Goal: Find specific page/section: Find specific page/section

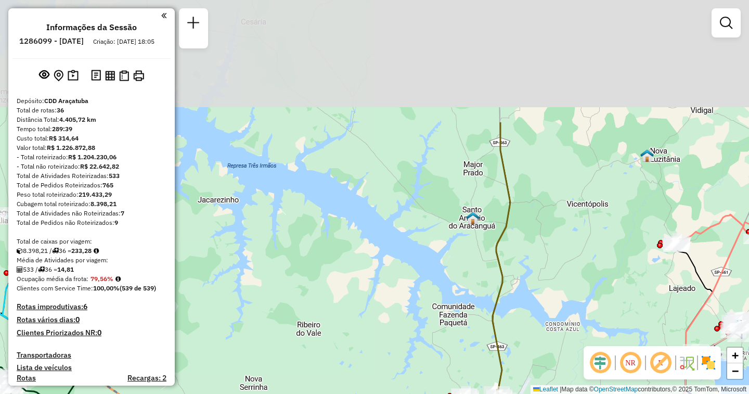
drag, startPoint x: 471, startPoint y: 226, endPoint x: 420, endPoint y: 376, distance: 158.8
click at [412, 393] on html "Aguarde... Pop-up bloqueado! Seu navegador bloqueou automáticamente a abertura …" at bounding box center [374, 197] width 749 height 394
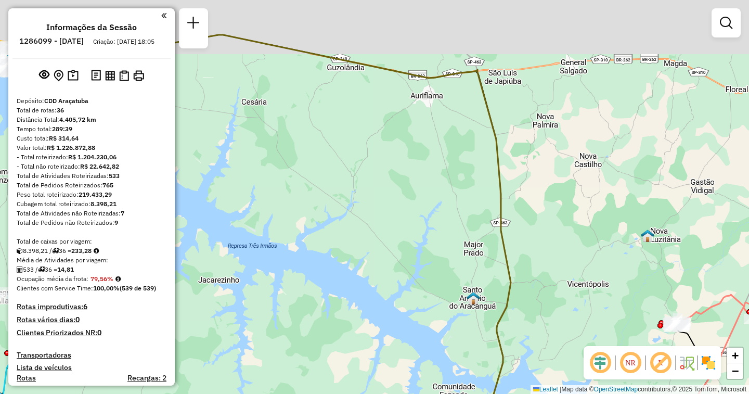
drag, startPoint x: 527, startPoint y: 184, endPoint x: 491, endPoint y: 307, distance: 128.3
click at [528, 325] on div "Janela de atendimento Grade de atendimento Capacidade Transportadoras Veículos …" at bounding box center [374, 197] width 749 height 394
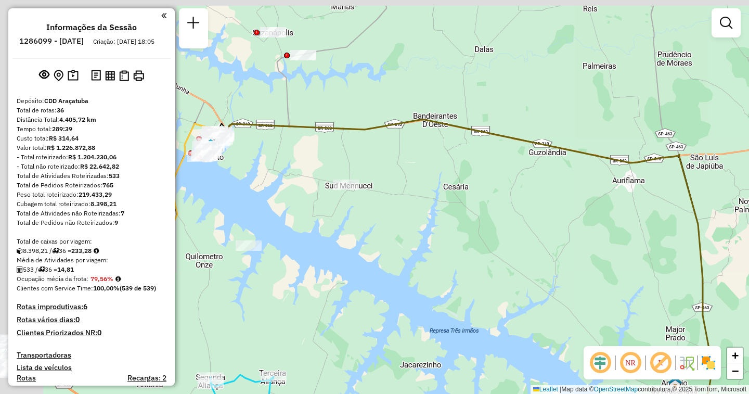
drag, startPoint x: 314, startPoint y: 239, endPoint x: 535, endPoint y: 261, distance: 222.0
click at [575, 263] on div "Janela de atendimento Grade de atendimento Capacidade Transportadoras Veículos …" at bounding box center [374, 197] width 749 height 394
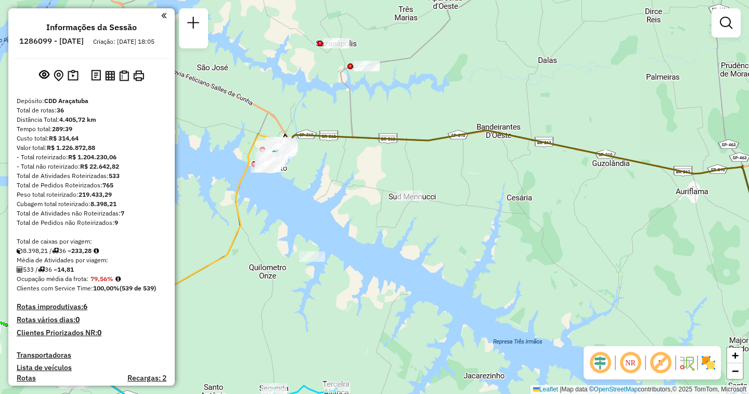
select select "**********"
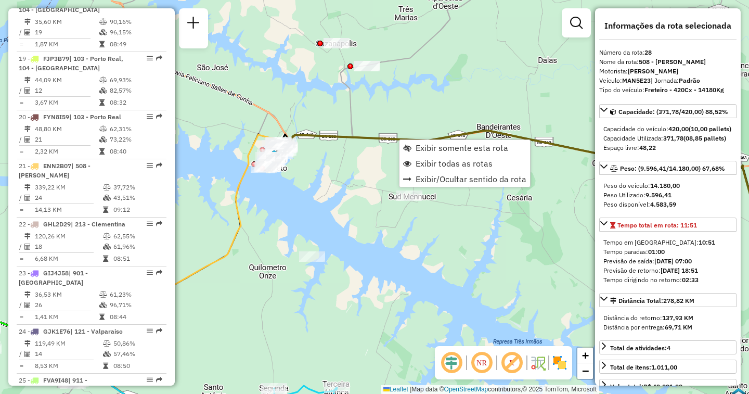
scroll to position [1923, 0]
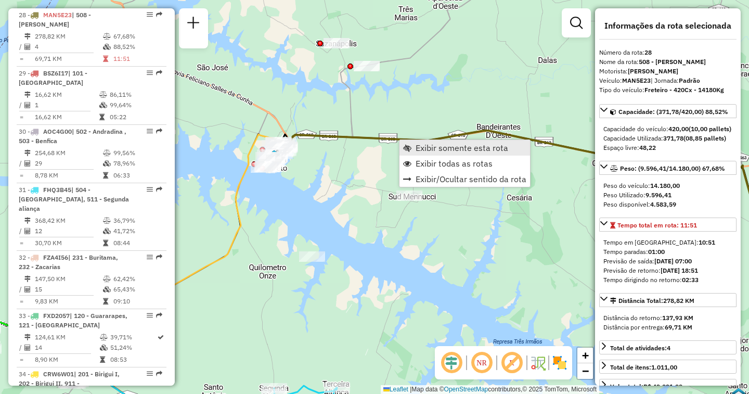
click at [422, 148] on span "Exibir somente esta rota" at bounding box center [461, 147] width 93 height 8
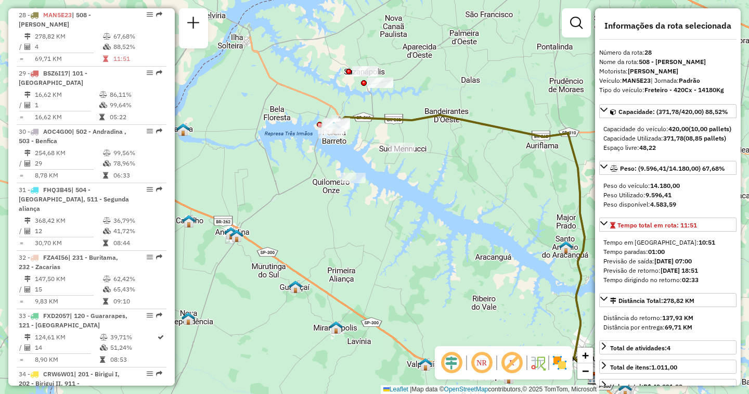
drag, startPoint x: 280, startPoint y: 125, endPoint x: 396, endPoint y: 217, distance: 148.0
click at [396, 217] on div "Janela de atendimento Grade de atendimento Capacidade Transportadoras Veículos …" at bounding box center [374, 197] width 749 height 394
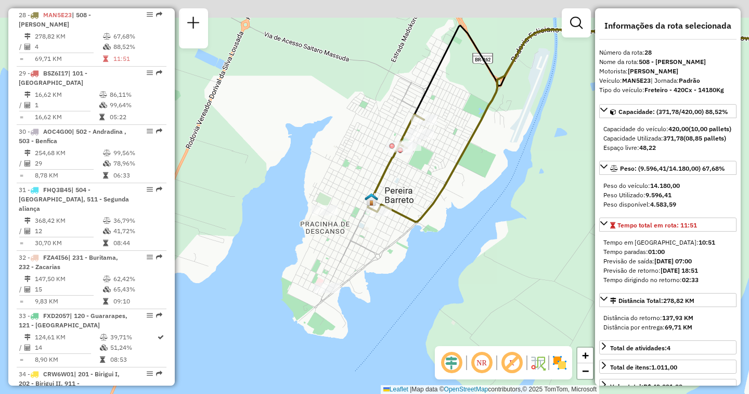
drag, startPoint x: 413, startPoint y: 135, endPoint x: 418, endPoint y: 178, distance: 42.9
click at [418, 178] on div "Janela de atendimento Grade de atendimento Capacidade Transportadoras Veículos …" at bounding box center [374, 197] width 749 height 394
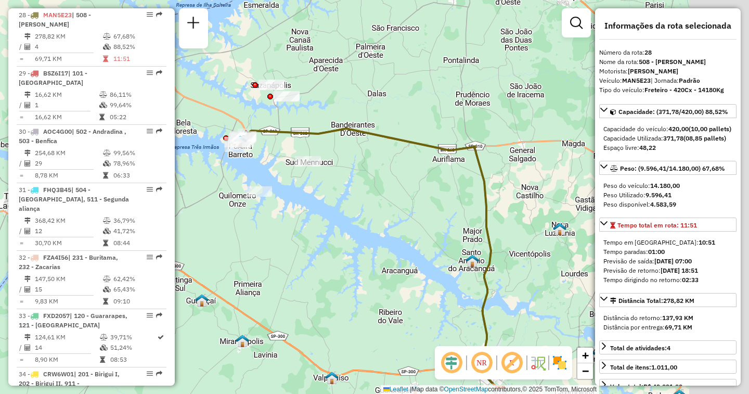
drag, startPoint x: 482, startPoint y: 277, endPoint x: 289, endPoint y: 228, distance: 199.6
click at [289, 228] on div "Janela de atendimento Grade de atendimento Capacidade Transportadoras Veículos …" at bounding box center [374, 197] width 749 height 394
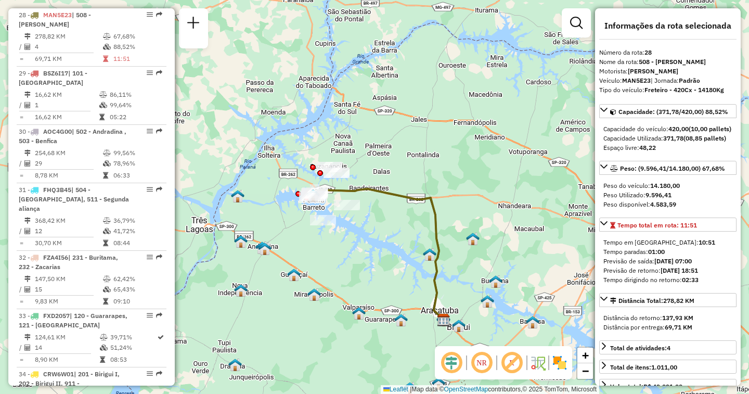
drag, startPoint x: 399, startPoint y: 270, endPoint x: 365, endPoint y: 220, distance: 60.0
click at [365, 220] on div "Janela de atendimento Grade de atendimento Capacidade Transportadoras Veículos …" at bounding box center [374, 197] width 749 height 394
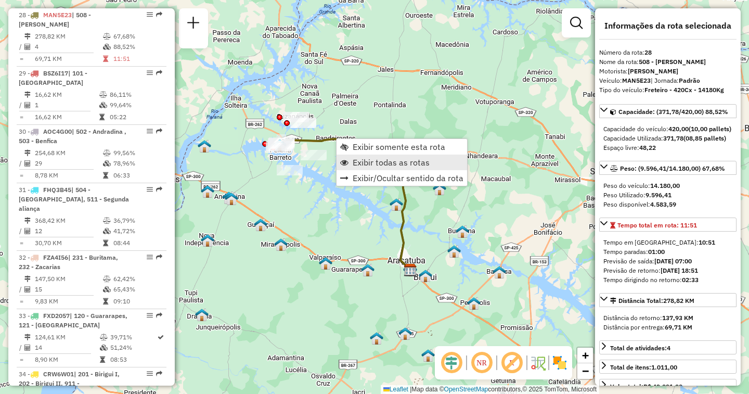
click at [370, 161] on span "Exibir todas as rotas" at bounding box center [390, 162] width 77 height 8
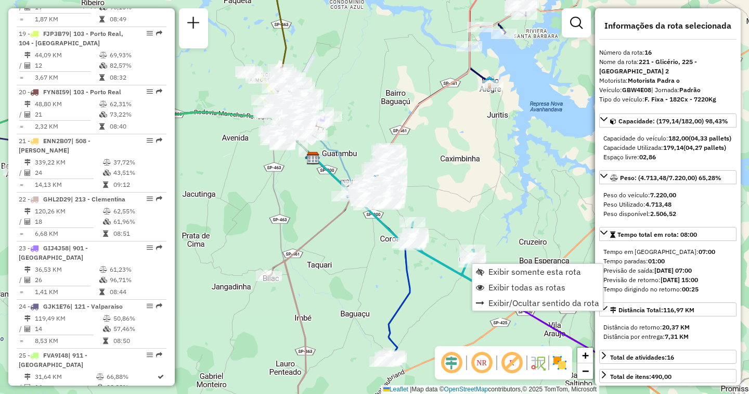
scroll to position [1234, 0]
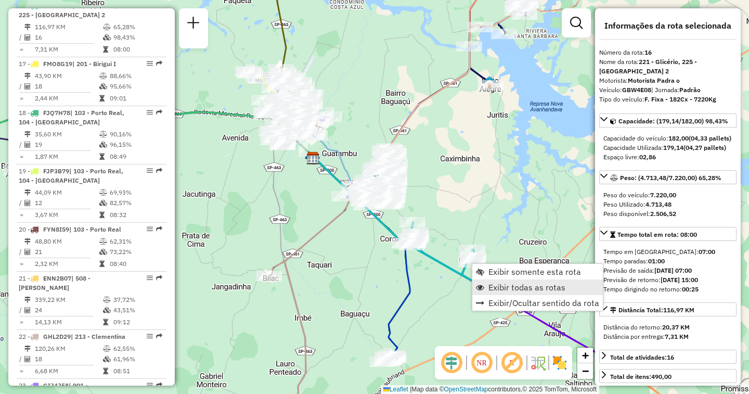
click at [496, 289] on span "Exibir todas as rotas" at bounding box center [526, 287] width 77 height 8
click at [481, 263] on link "Exibir somente esta rota" at bounding box center [534, 268] width 130 height 16
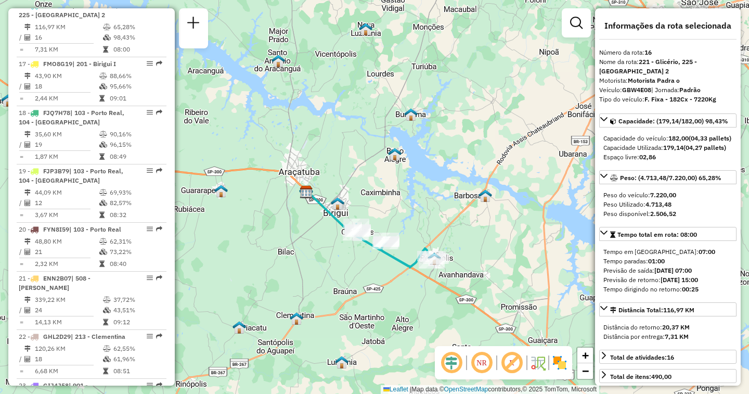
drag, startPoint x: 255, startPoint y: 272, endPoint x: 330, endPoint y: 246, distance: 79.6
click at [330, 246] on div "Janela de atendimento Grade de atendimento Capacidade Transportadoras Veículos …" at bounding box center [374, 197] width 749 height 394
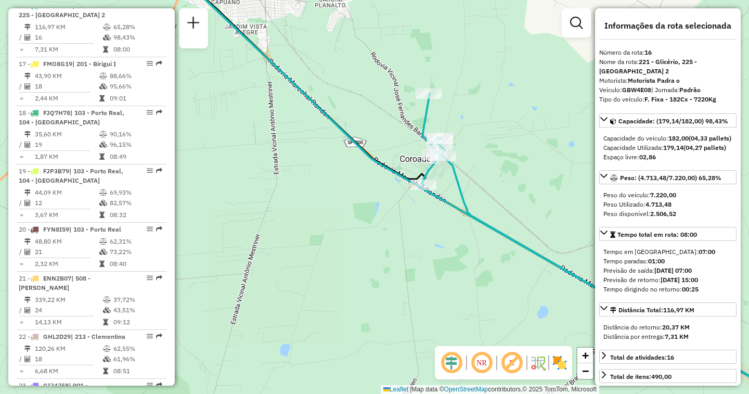
drag, startPoint x: 399, startPoint y: 264, endPoint x: 249, endPoint y: 225, distance: 154.7
click at [249, 225] on div "Janela de atendimento Grade de atendimento Capacidade Transportadoras Veículos …" at bounding box center [374, 197] width 749 height 394
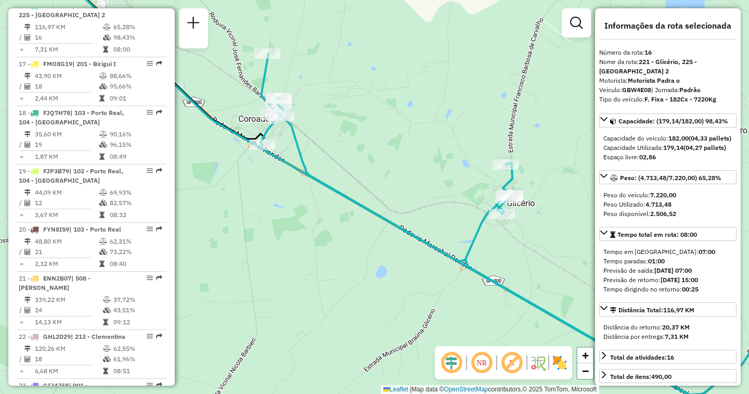
drag, startPoint x: 446, startPoint y: 298, endPoint x: 327, endPoint y: 269, distance: 121.9
click at [327, 269] on div "Janela de atendimento Grade de atendimento Capacidade Transportadoras Veículos …" at bounding box center [374, 197] width 749 height 394
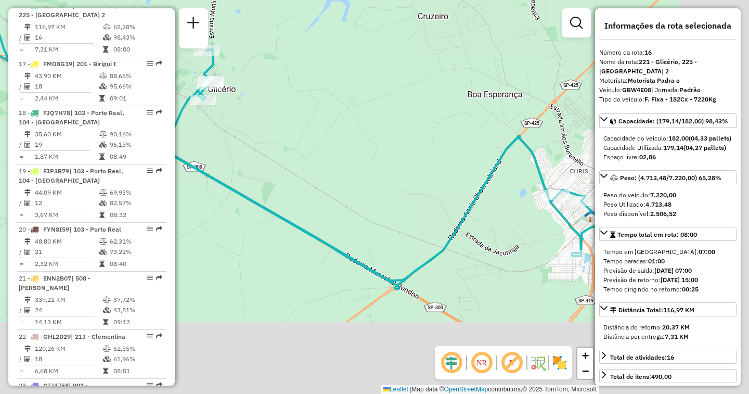
drag, startPoint x: 495, startPoint y: 268, endPoint x: 290, endPoint y: 174, distance: 226.3
click at [290, 174] on div "Janela de atendimento Grade de atendimento Capacidade Transportadoras Veículos …" at bounding box center [374, 197] width 749 height 394
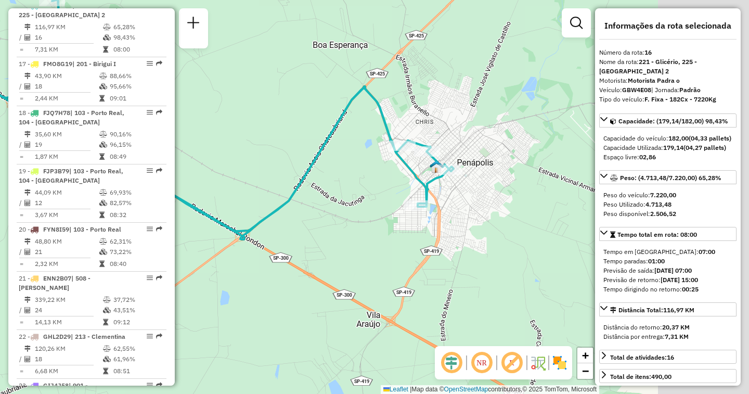
drag, startPoint x: 474, startPoint y: 263, endPoint x: 358, endPoint y: 231, distance: 120.7
click at [342, 228] on div "Janela de atendimento Grade de atendimento Capacidade Transportadoras Veículos …" at bounding box center [374, 197] width 749 height 394
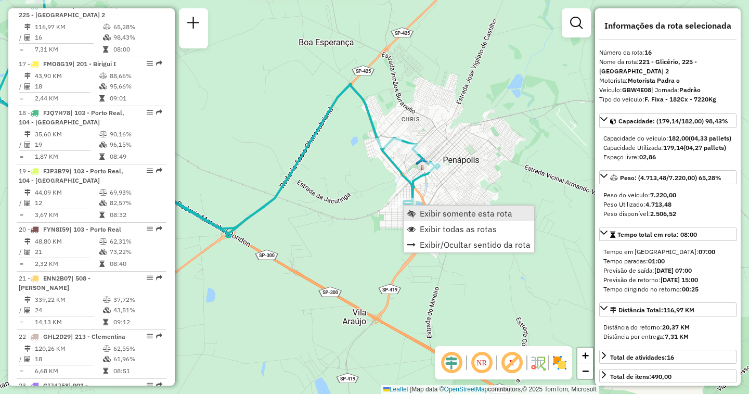
click at [442, 216] on span "Exibir somente esta rota" at bounding box center [465, 213] width 93 height 8
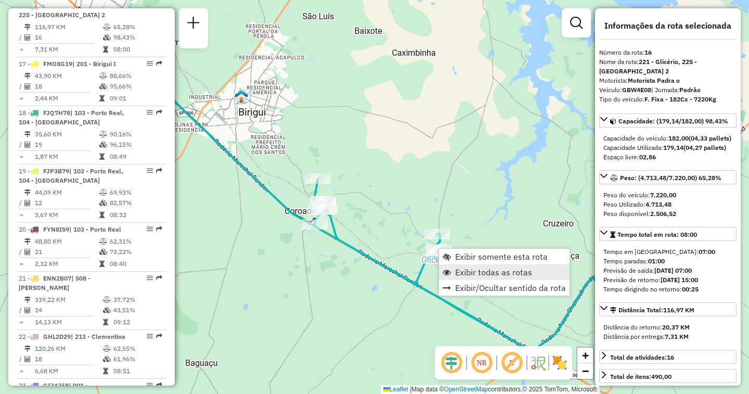
click at [465, 269] on span "Exibir todas as rotas" at bounding box center [493, 272] width 77 height 8
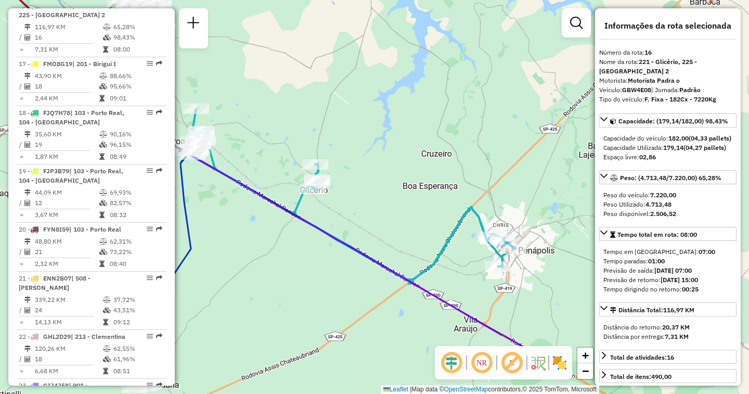
drag, startPoint x: 551, startPoint y: 297, endPoint x: 339, endPoint y: 163, distance: 250.9
click at [339, 163] on div "Janela de atendimento Grade de atendimento Capacidade Transportadoras Veículos …" at bounding box center [374, 197] width 749 height 394
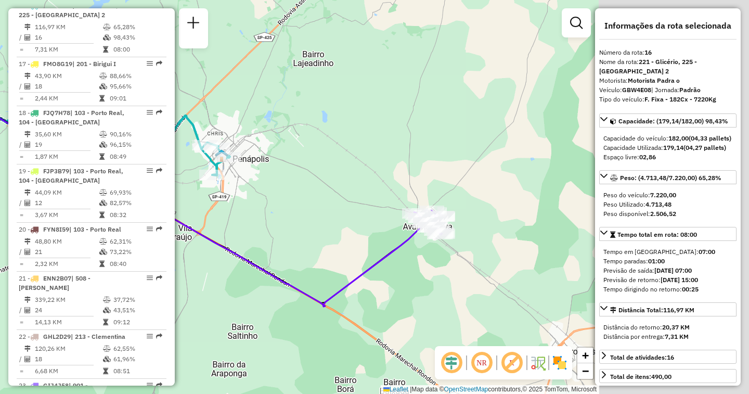
drag, startPoint x: 514, startPoint y: 246, endPoint x: 233, endPoint y: 221, distance: 281.3
click at [233, 221] on div "Janela de atendimento Grade de atendimento Capacidade Transportadoras Veículos …" at bounding box center [374, 197] width 749 height 394
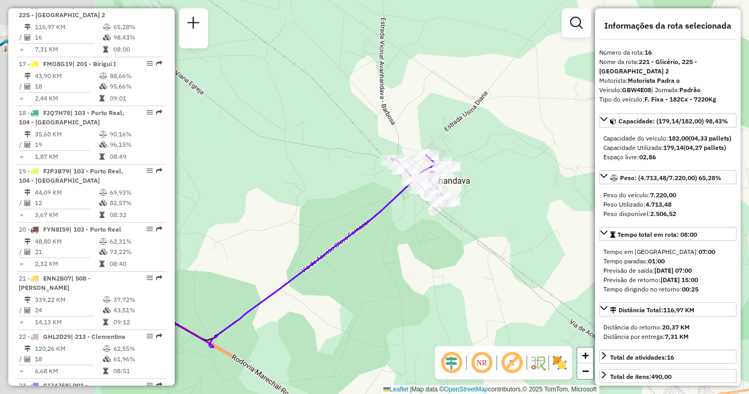
drag, startPoint x: 273, startPoint y: 233, endPoint x: 408, endPoint y: 207, distance: 137.0
click at [408, 207] on icon at bounding box center [219, 253] width 389 height 188
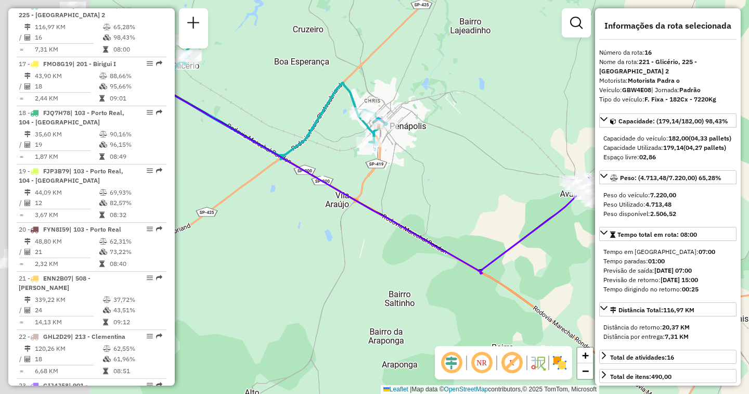
drag, startPoint x: 256, startPoint y: 233, endPoint x: 466, endPoint y: 233, distance: 210.0
click at [466, 233] on div "Janela de atendimento Grade de atendimento Capacidade Transportadoras Veículos …" at bounding box center [374, 197] width 749 height 394
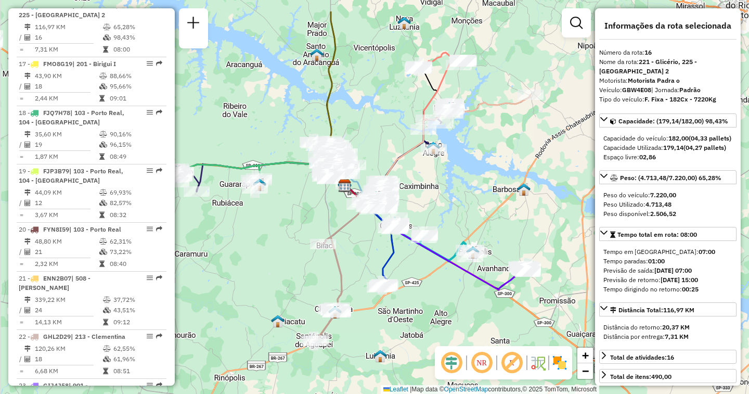
drag, startPoint x: 248, startPoint y: 234, endPoint x: 412, endPoint y: 285, distance: 171.5
click at [412, 285] on div "Janela de atendimento Grade de atendimento Capacidade Transportadoras Veículos …" at bounding box center [374, 197] width 749 height 394
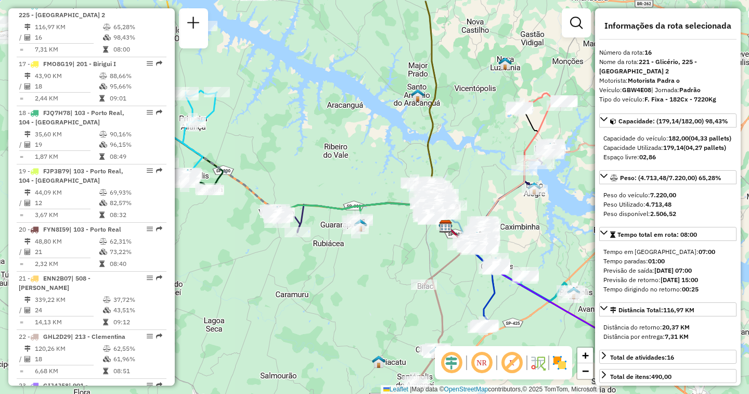
drag, startPoint x: 306, startPoint y: 266, endPoint x: 373, endPoint y: 294, distance: 72.2
click at [373, 294] on div "Janela de atendimento Grade de atendimento Capacidade Transportadoras Veículos …" at bounding box center [374, 197] width 749 height 394
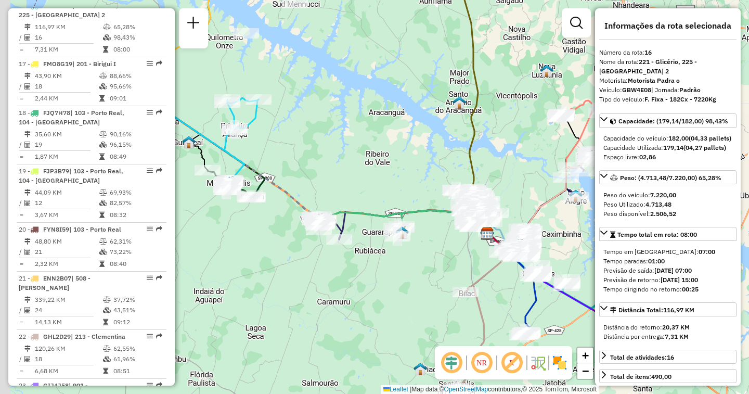
drag, startPoint x: 313, startPoint y: 266, endPoint x: 338, endPoint y: 268, distance: 25.6
click at [338, 268] on div "Janela de atendimento Grade de atendimento Capacidade Transportadoras Veículos …" at bounding box center [374, 197] width 749 height 394
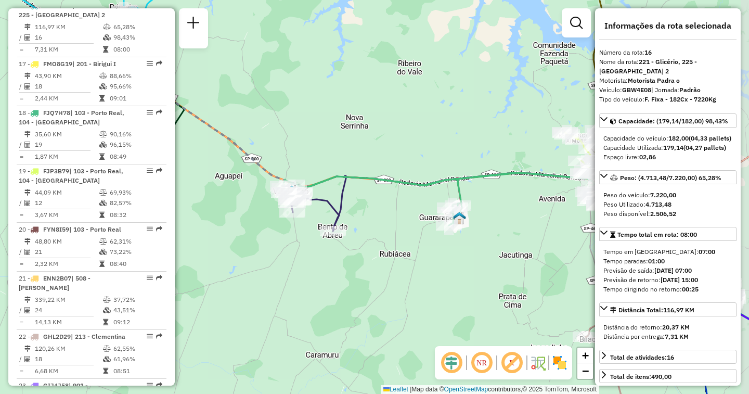
drag, startPoint x: 440, startPoint y: 314, endPoint x: 390, endPoint y: 306, distance: 50.2
click at [390, 306] on div "Janela de atendimento Grade de atendimento Capacidade Transportadoras Veículos …" at bounding box center [374, 197] width 749 height 394
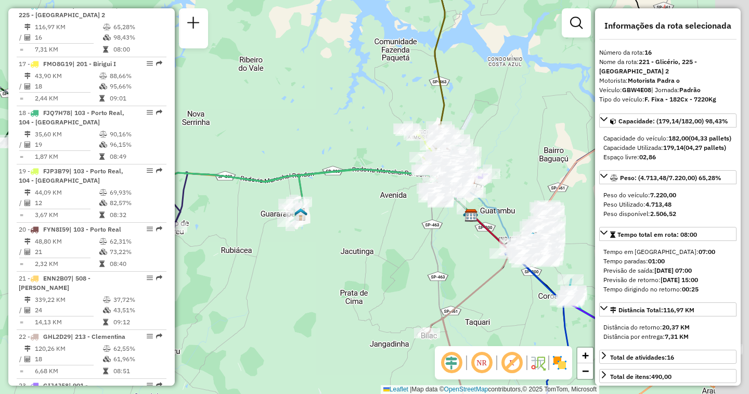
drag, startPoint x: 476, startPoint y: 251, endPoint x: 303, endPoint y: 243, distance: 173.3
click at [303, 243] on div "Janela de atendimento Grade de atendimento Capacidade Transportadoras Veículos …" at bounding box center [374, 197] width 749 height 394
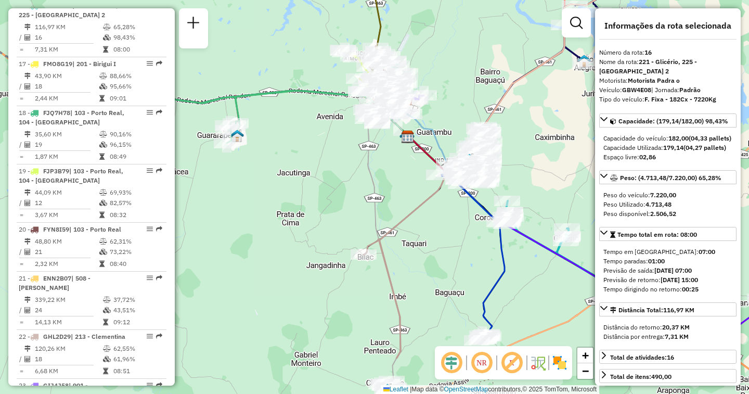
drag, startPoint x: 406, startPoint y: 361, endPoint x: 361, endPoint y: 278, distance: 94.4
click at [357, 285] on div "Janela de atendimento Grade de atendimento Capacidade Transportadoras Veículos …" at bounding box center [374, 197] width 749 height 394
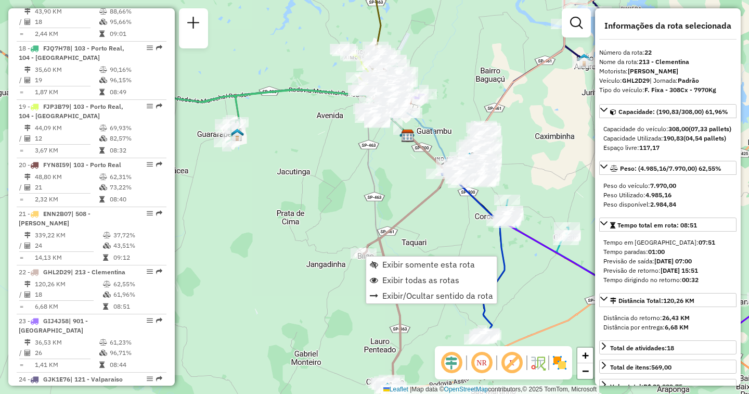
scroll to position [1565, 0]
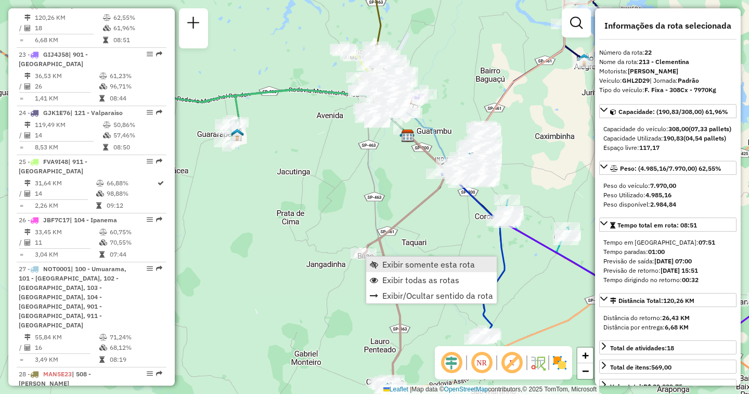
click at [395, 260] on span "Exibir somente esta rota" at bounding box center [428, 264] width 93 height 8
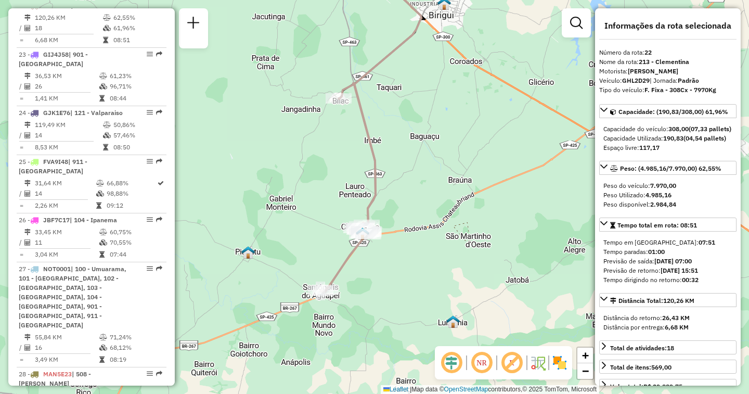
drag, startPoint x: 424, startPoint y: 358, endPoint x: 422, endPoint y: 295, distance: 62.9
click at [422, 295] on div "Janela de atendimento Grade de atendimento Capacidade Transportadoras Veículos …" at bounding box center [374, 197] width 749 height 394
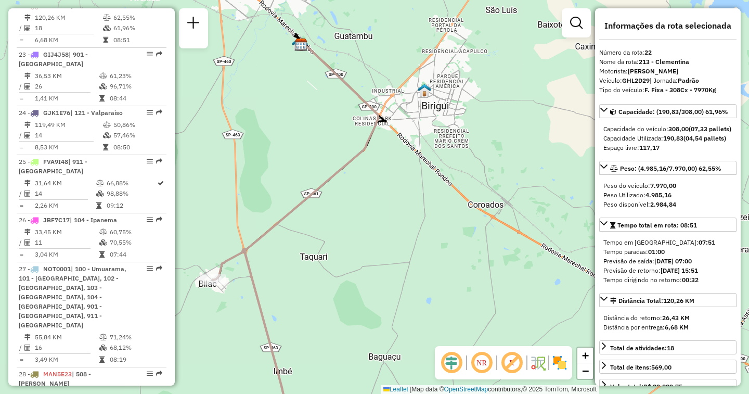
click at [562, 363] on img at bounding box center [559, 362] width 17 height 17
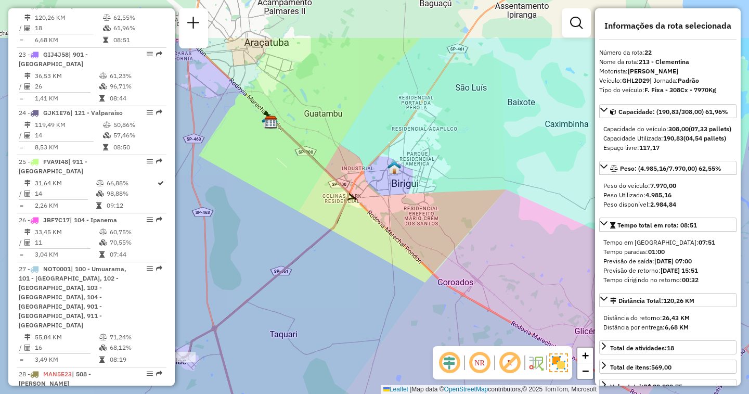
drag, startPoint x: 449, startPoint y: 112, endPoint x: 422, endPoint y: 164, distance: 58.4
click at [422, 164] on div "Janela de atendimento Grade de atendimento Capacidade Transportadoras Veículos …" at bounding box center [374, 197] width 749 height 394
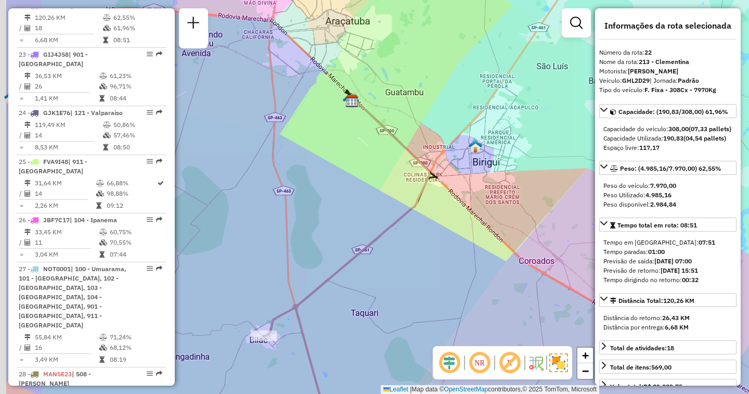
drag, startPoint x: 286, startPoint y: 206, endPoint x: 368, endPoint y: 183, distance: 85.3
click at [368, 183] on div "Janela de atendimento Grade de atendimento Capacidade Transportadoras Veículos …" at bounding box center [374, 197] width 749 height 394
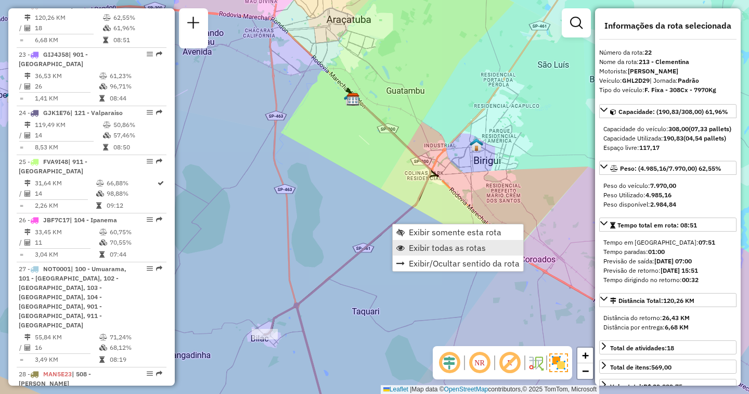
click at [430, 248] on span "Exibir todas as rotas" at bounding box center [447, 247] width 77 height 8
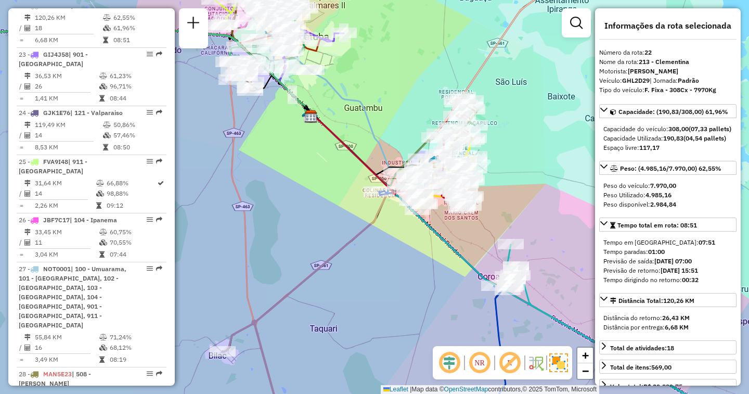
drag, startPoint x: 477, startPoint y: 210, endPoint x: 433, endPoint y: 222, distance: 45.9
click at [433, 222] on div "Rota 34 - Placa CRW6W01 81113040 - SIGMAR JUNIOR Janela de atendimento Grade de…" at bounding box center [374, 197] width 749 height 394
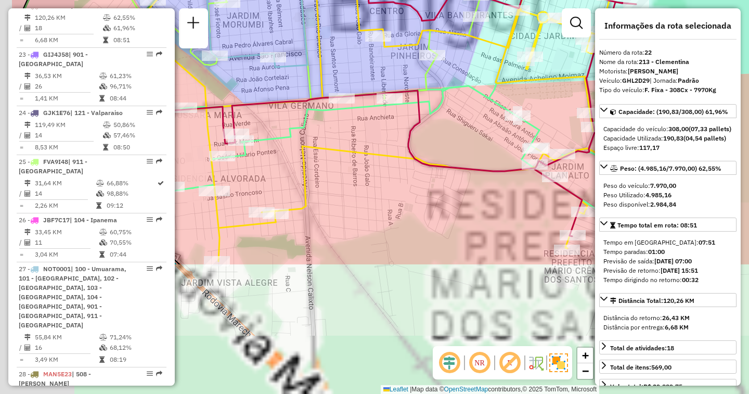
drag, startPoint x: 396, startPoint y: 188, endPoint x: 447, endPoint y: 82, distance: 117.4
click at [447, 82] on icon at bounding box center [366, 143] width 546 height 172
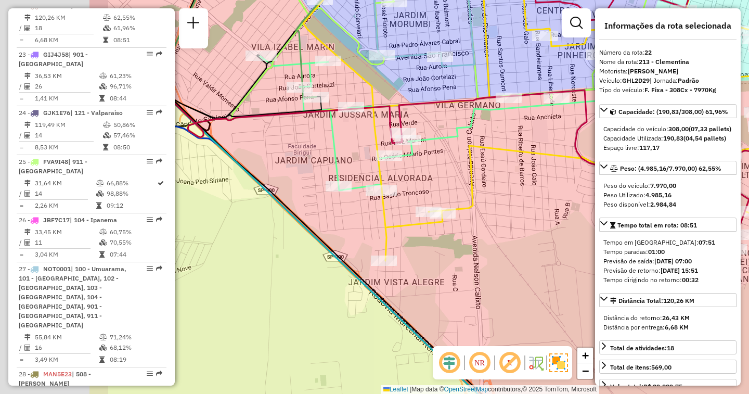
drag, startPoint x: 327, startPoint y: 224, endPoint x: 506, endPoint y: 228, distance: 178.9
click at [506, 228] on div "Janela de atendimento Grade de atendimento Capacidade Transportadoras Veículos …" at bounding box center [374, 197] width 749 height 394
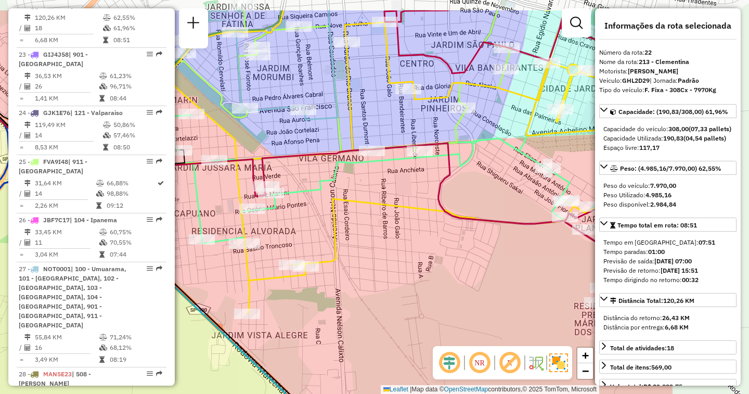
drag, startPoint x: 488, startPoint y: 214, endPoint x: 401, endPoint y: 223, distance: 87.3
click at [333, 266] on icon at bounding box center [417, 161] width 503 height 303
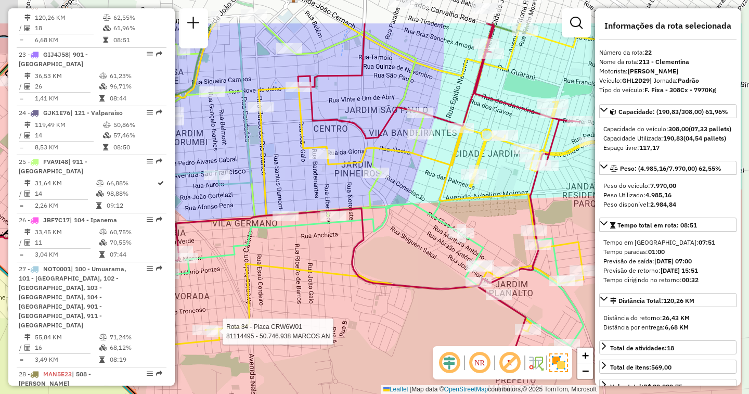
drag, startPoint x: 476, startPoint y: 179, endPoint x: 437, endPoint y: 239, distance: 71.4
click at [387, 259] on div "Rota 34 - Placa CRW6W01 81114495 - 50.746.938 MARCOS AN Janela de atendimento G…" at bounding box center [374, 197] width 749 height 394
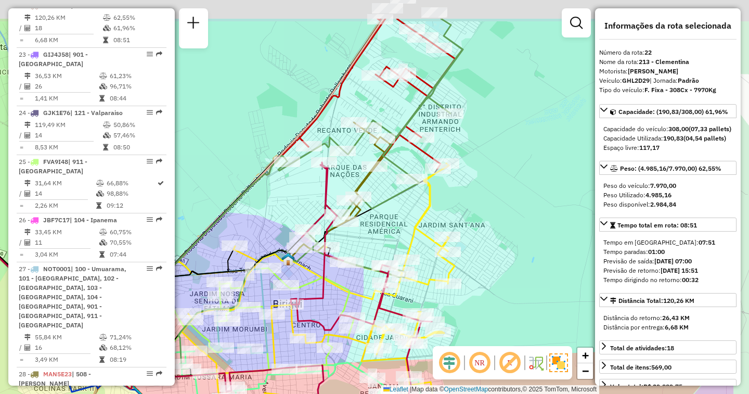
drag, startPoint x: 559, startPoint y: 181, endPoint x: 469, endPoint y: 222, distance: 98.4
click at [481, 251] on div "Rota 34 - Placa CRW6W01 81114495 - 50.746.938 MARCOS AN Janela de atendimento G…" at bounding box center [374, 197] width 749 height 394
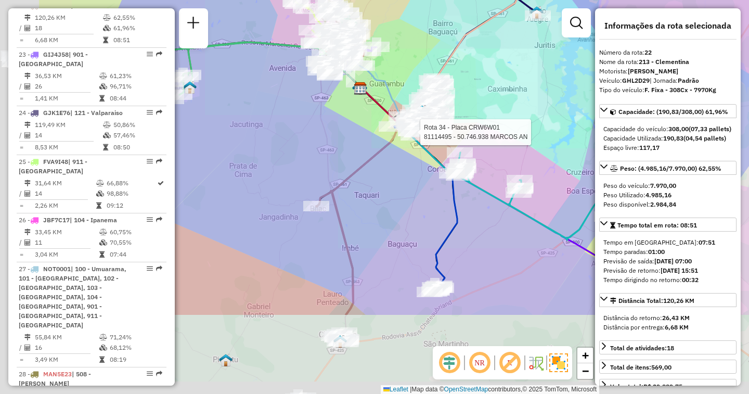
drag, startPoint x: 274, startPoint y: 290, endPoint x: 389, endPoint y: 174, distance: 163.6
click at [389, 174] on div "Rota 34 - Placa CRW6W01 81114495 - 50.746.938 MARCOS AN Janela de atendimento G…" at bounding box center [374, 197] width 749 height 394
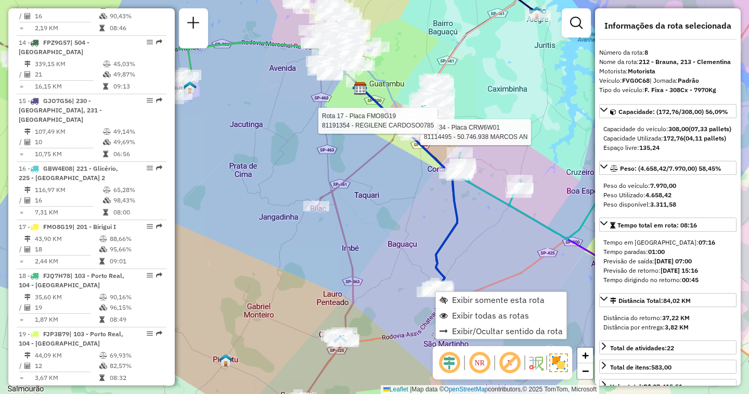
scroll to position [806, 0]
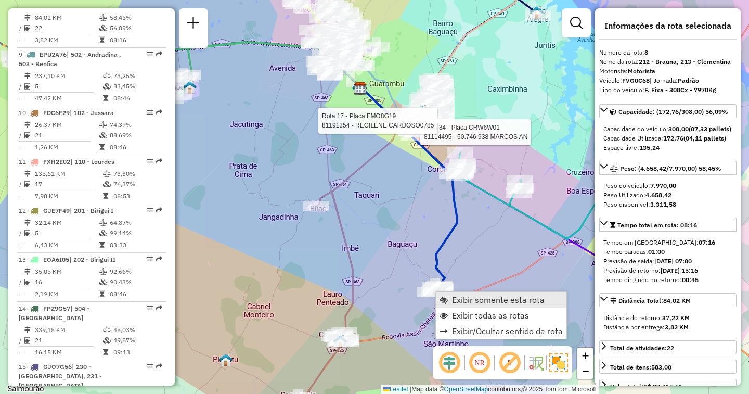
click at [466, 296] on span "Exibir somente esta rota" at bounding box center [498, 299] width 93 height 8
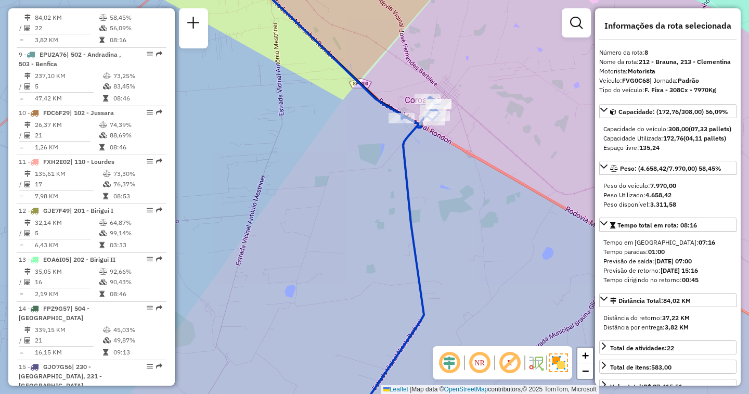
drag, startPoint x: 455, startPoint y: 277, endPoint x: 461, endPoint y: 278, distance: 5.9
click at [461, 278] on div "Janela de atendimento Grade de atendimento Capacidade Transportadoras Veículos …" at bounding box center [374, 197] width 749 height 394
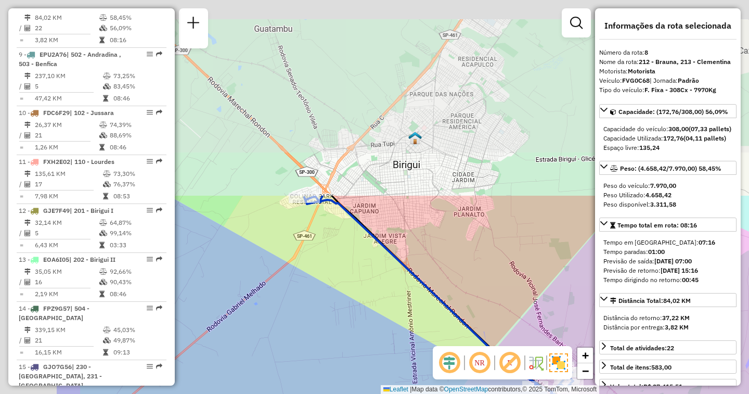
drag, startPoint x: 244, startPoint y: 156, endPoint x: 368, endPoint y: 376, distance: 252.8
click at [376, 391] on div "Janela de atendimento Grade de atendimento Capacidade Transportadoras Veículos …" at bounding box center [374, 197] width 749 height 394
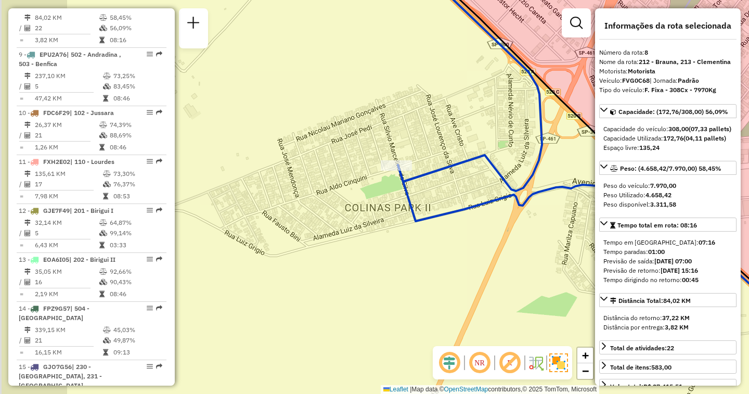
drag, startPoint x: 291, startPoint y: 293, endPoint x: 367, endPoint y: 272, distance: 79.3
click at [367, 272] on div "Janela de atendimento Grade de atendimento Capacidade Transportadoras Veículos …" at bounding box center [374, 197] width 749 height 394
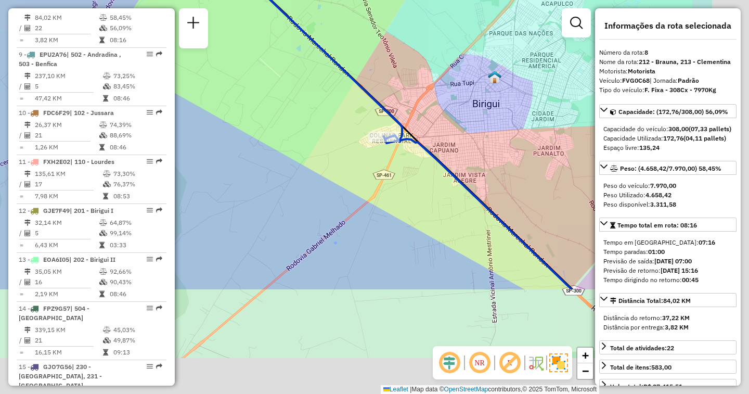
drag, startPoint x: 543, startPoint y: 308, endPoint x: 414, endPoint y: 123, distance: 225.4
click at [417, 136] on icon at bounding box center [478, 212] width 188 height 153
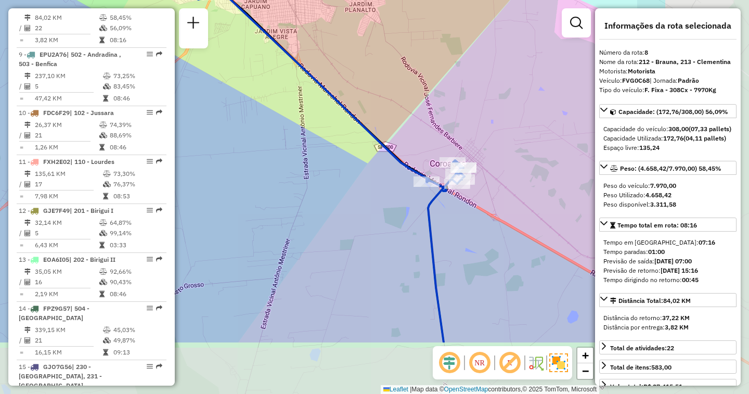
drag, startPoint x: 491, startPoint y: 202, endPoint x: 378, endPoint y: 133, distance: 131.9
click at [379, 133] on div "Janela de atendimento Grade de atendimento Capacidade Transportadoras Veículos …" at bounding box center [374, 197] width 749 height 394
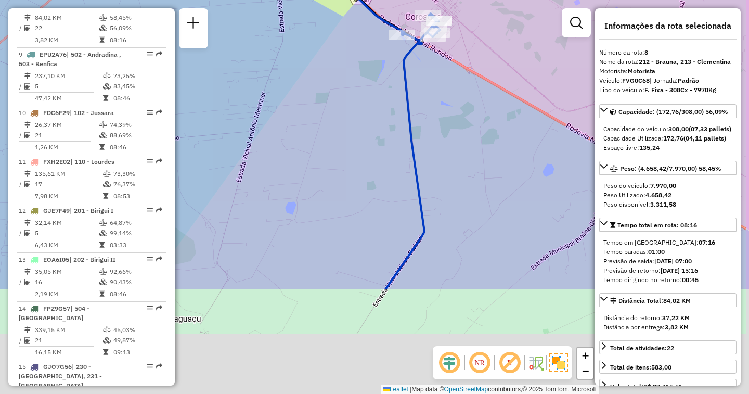
drag, startPoint x: 475, startPoint y: 307, endPoint x: 454, endPoint y: 117, distance: 190.4
click at [455, 110] on div "Janela de atendimento Grade de atendimento Capacidade Transportadoras Veículos …" at bounding box center [374, 197] width 749 height 394
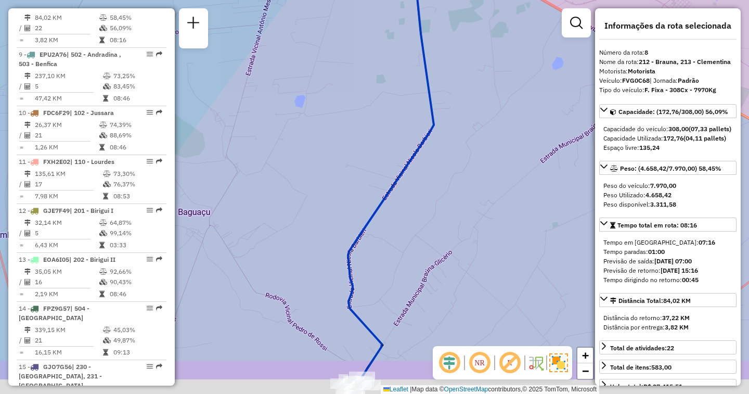
drag, startPoint x: 410, startPoint y: 248, endPoint x: 435, endPoint y: 113, distance: 137.0
click at [435, 115] on div "Janela de atendimento Grade de atendimento Capacidade Transportadoras Veículos …" at bounding box center [374, 197] width 749 height 394
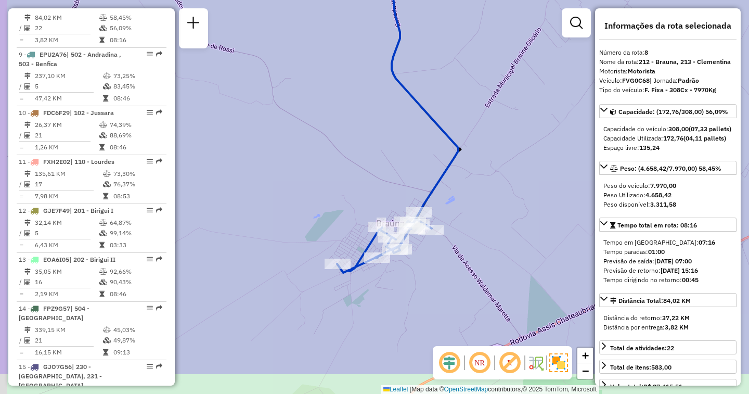
drag, startPoint x: 403, startPoint y: 335, endPoint x: 416, endPoint y: 263, distance: 73.4
click at [416, 263] on div "Janela de atendimento Grade de atendimento Capacidade Transportadoras Veículos …" at bounding box center [374, 197] width 749 height 394
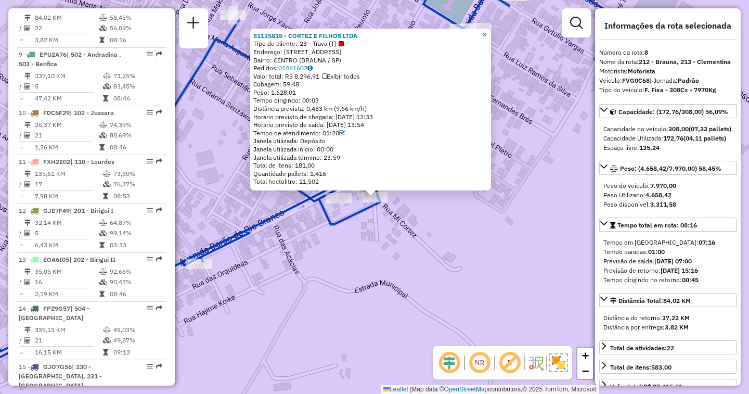
click at [487, 30] on link "×" at bounding box center [484, 35] width 12 height 12
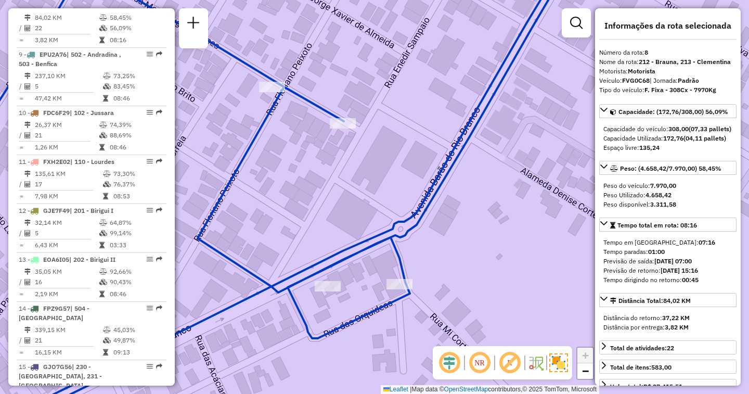
scroll to position [1159, 0]
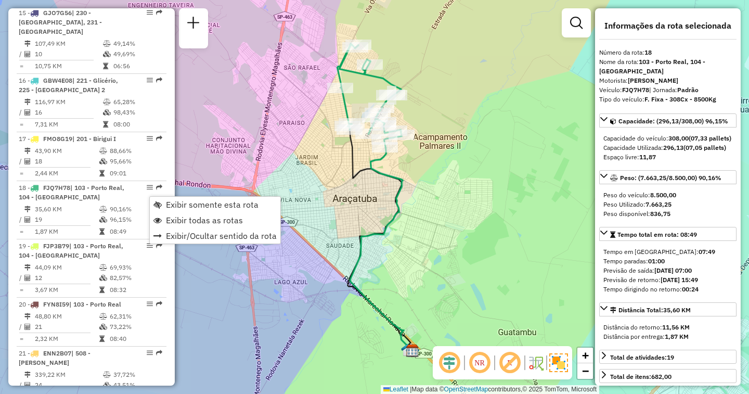
click at [424, 190] on div "Janela de atendimento Grade de atendimento Capacidade Transportadoras Veículos …" at bounding box center [374, 197] width 749 height 394
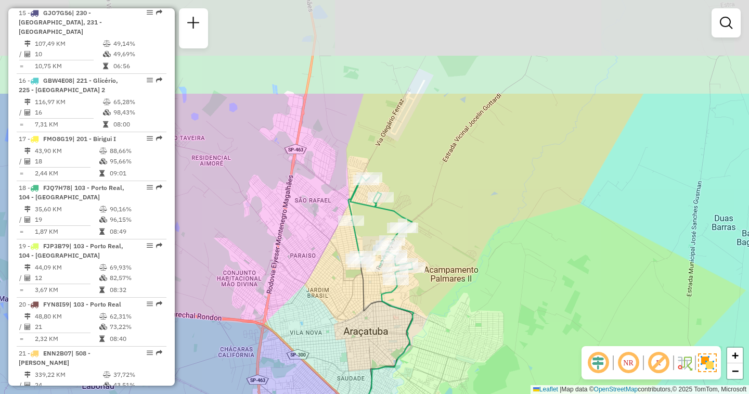
drag, startPoint x: 424, startPoint y: 113, endPoint x: 431, endPoint y: 205, distance: 92.3
click at [431, 205] on div "Janela de atendimento Grade de atendimento Capacidade Transportadoras Veículos …" at bounding box center [374, 197] width 749 height 394
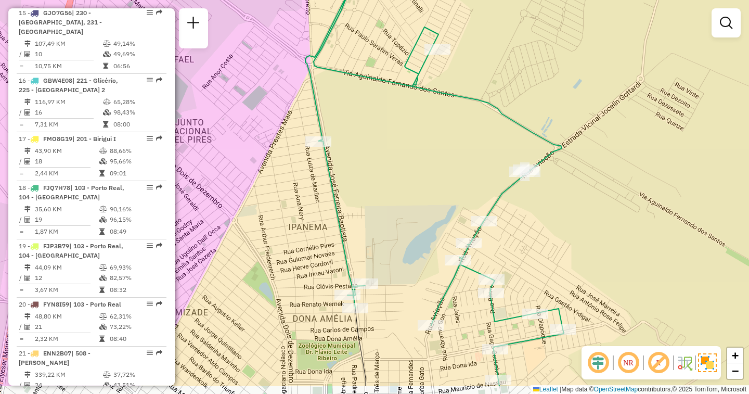
drag, startPoint x: 371, startPoint y: 252, endPoint x: 400, endPoint y: 186, distance: 72.8
click at [400, 186] on div "Janela de atendimento Grade de atendimento Capacidade Transportadoras Veículos …" at bounding box center [374, 197] width 749 height 394
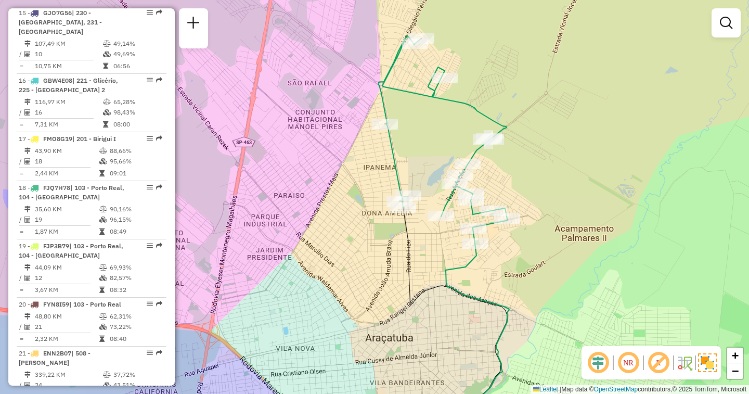
drag, startPoint x: 518, startPoint y: 307, endPoint x: 542, endPoint y: 275, distance: 39.7
click at [542, 275] on div "Janela de atendimento Grade de atendimento Capacidade Transportadoras Veículos …" at bounding box center [374, 197] width 749 height 394
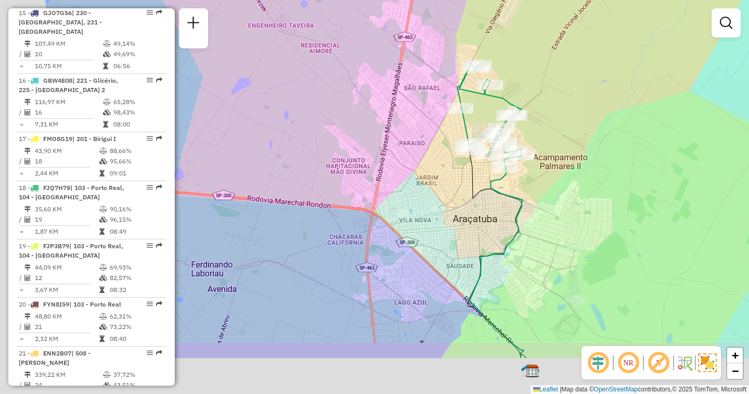
drag, startPoint x: 312, startPoint y: 239, endPoint x: 448, endPoint y: 164, distance: 154.8
click at [448, 164] on div "Janela de atendimento Grade de atendimento Capacidade Transportadoras Veículos …" at bounding box center [374, 197] width 749 height 394
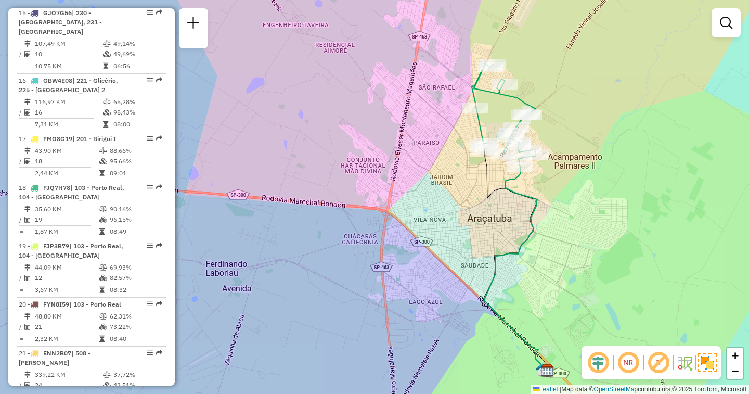
click at [358, 145] on div "Janela de atendimento Grade de atendimento Capacidade Transportadoras Veículos …" at bounding box center [374, 197] width 749 height 394
click at [374, 114] on div "Janela de atendimento Grade de atendimento Capacidade Transportadoras Veículos …" at bounding box center [374, 197] width 749 height 394
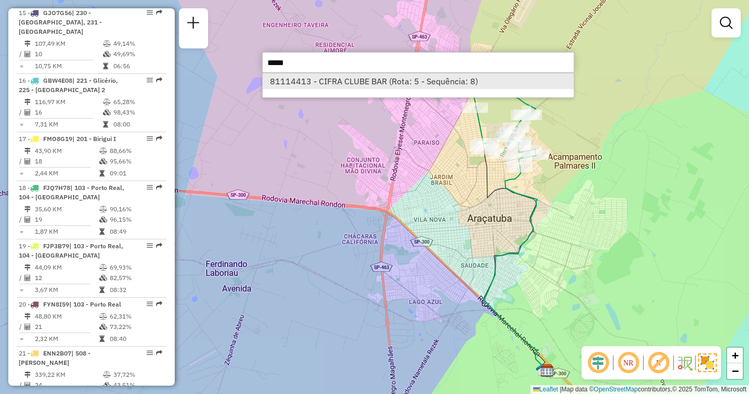
type input "*****"
click at [362, 79] on li "81114413 - CIFRA CLUBE BAR (Rota: 5 - Sequência: 8)" at bounding box center [418, 81] width 311 height 16
select select "**********"
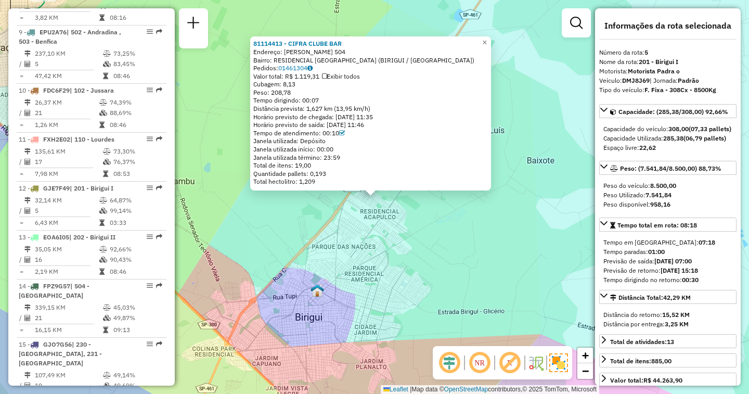
scroll to position [650, 0]
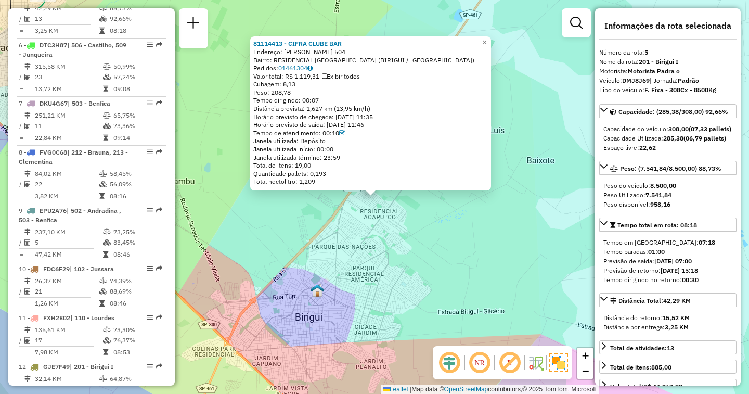
drag, startPoint x: 388, startPoint y: 46, endPoint x: 417, endPoint y: 47, distance: 29.1
click at [417, 47] on div "81114413 - CIFRA CLUBE BAR" at bounding box center [370, 44] width 234 height 8
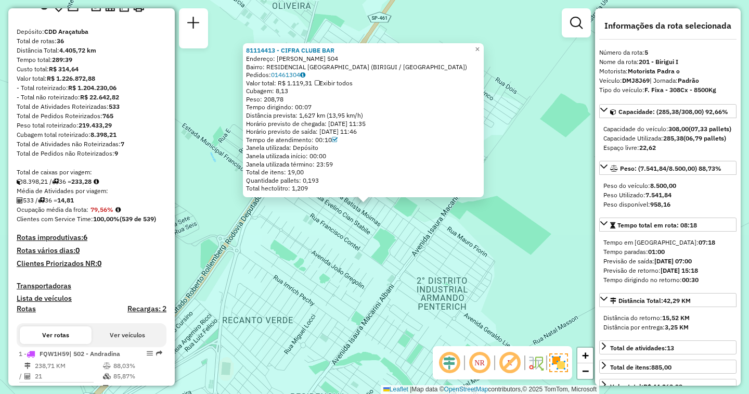
scroll to position [182, 0]
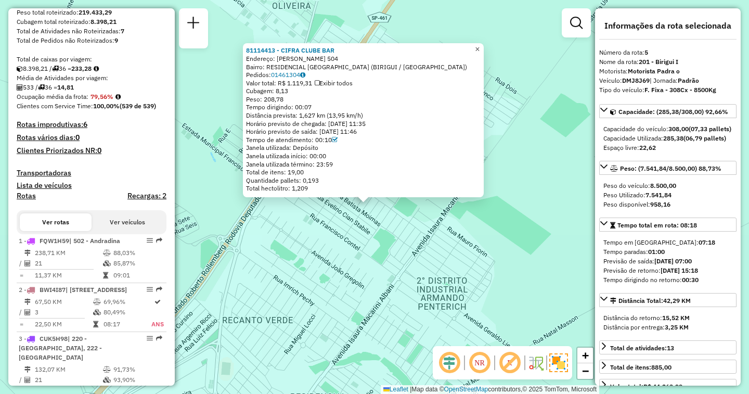
click at [479, 45] on span "×" at bounding box center [477, 49] width 5 height 9
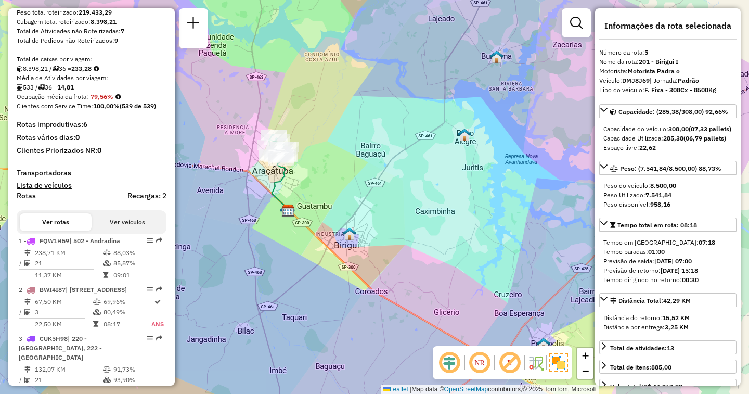
scroll to position [468, 0]
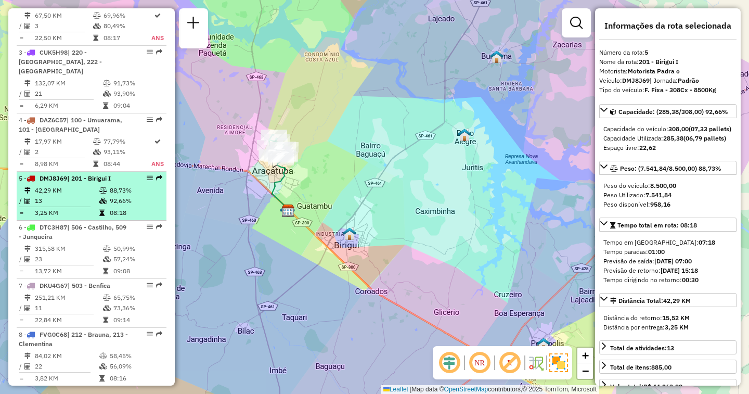
drag, startPoint x: 143, startPoint y: 194, endPoint x: 137, endPoint y: 202, distance: 9.6
drag, startPoint x: 137, startPoint y: 202, endPoint x: 146, endPoint y: 196, distance: 10.3
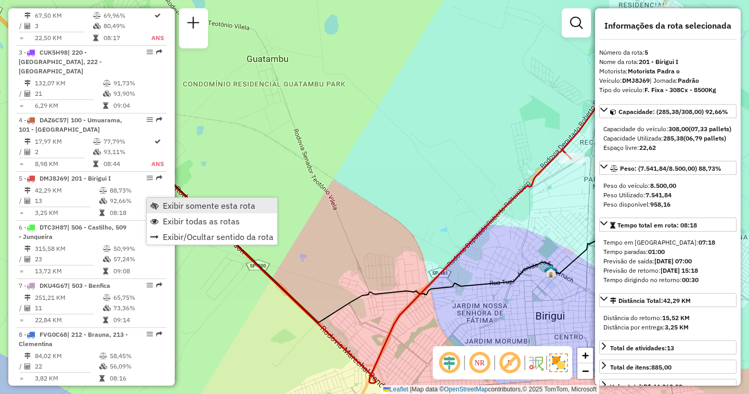
click at [183, 206] on span "Exibir somente esta rota" at bounding box center [209, 205] width 93 height 8
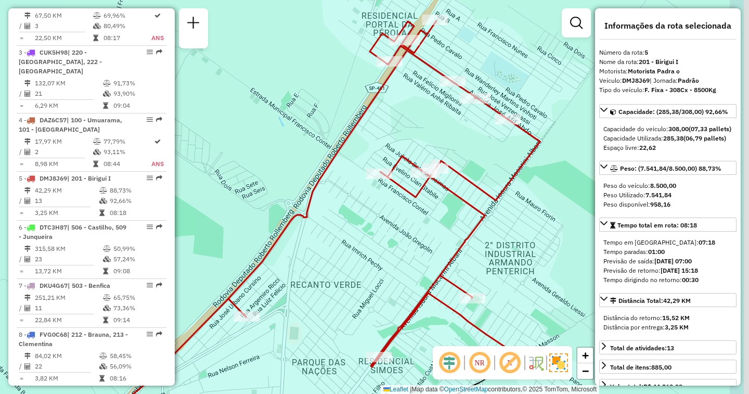
drag, startPoint x: 442, startPoint y: 226, endPoint x: 386, endPoint y: 236, distance: 56.5
click at [386, 236] on div "Janela de atendimento Grade de atendimento Capacidade Transportadoras Veículos …" at bounding box center [374, 197] width 749 height 394
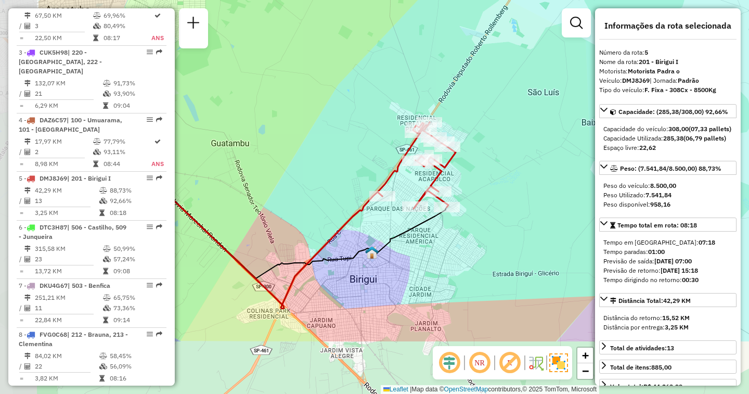
drag, startPoint x: 277, startPoint y: 335, endPoint x: 394, endPoint y: 239, distance: 151.1
click at [394, 239] on icon at bounding box center [279, 209] width 334 height 138
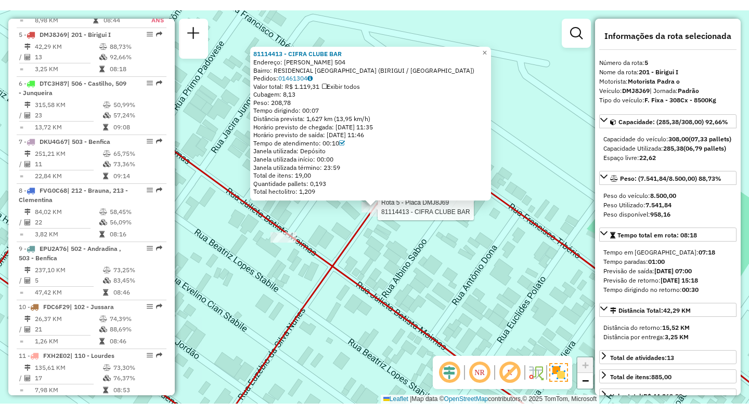
scroll to position [650, 0]
